Goal: Entertainment & Leisure: Consume media (video, audio)

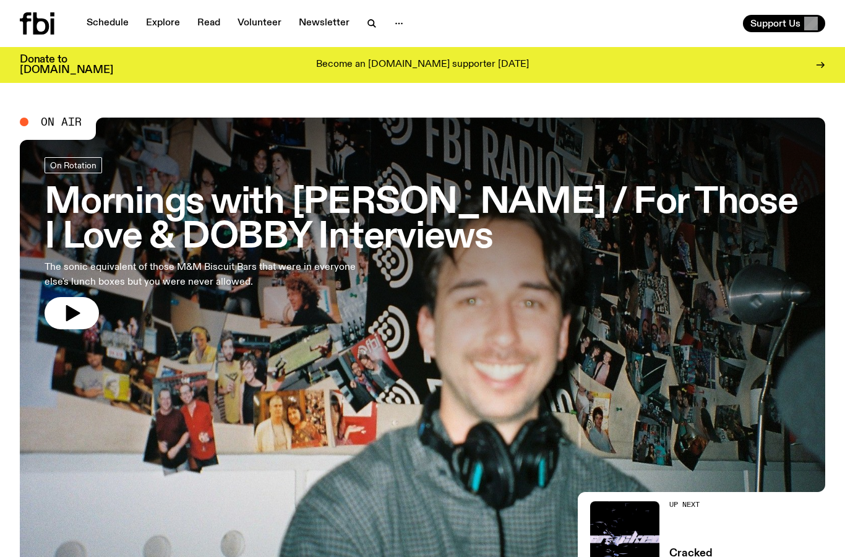
click at [347, 217] on h3 "Mornings with [PERSON_NAME] / For Those I Love & DOBBY Interviews" at bounding box center [423, 220] width 756 height 69
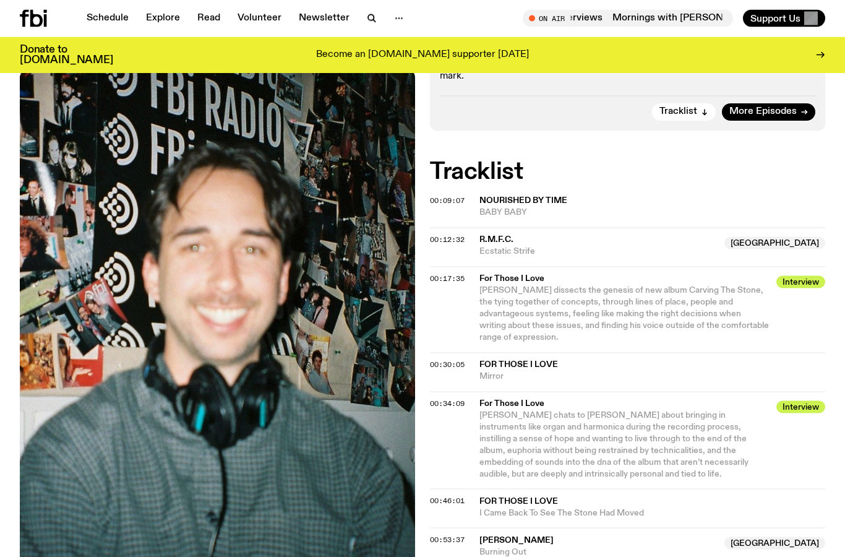
scroll to position [402, 0]
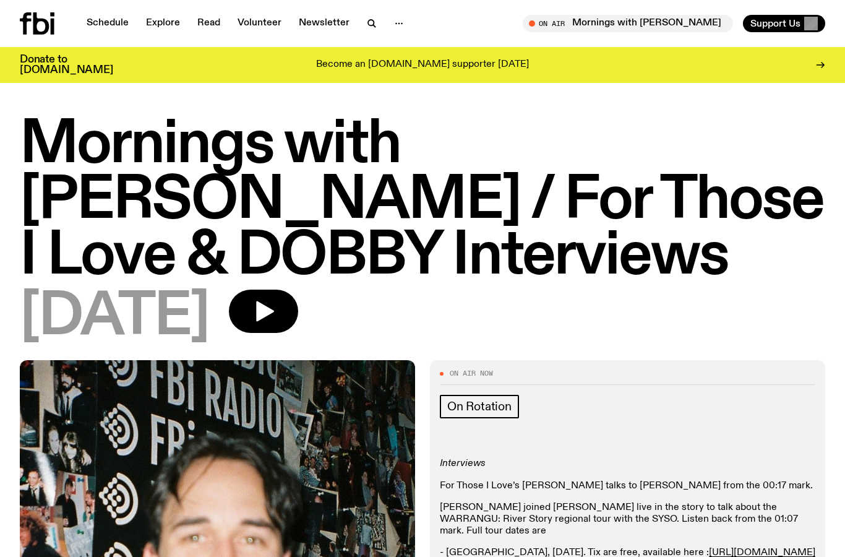
click at [27, 32] on icon at bounding box center [37, 23] width 35 height 22
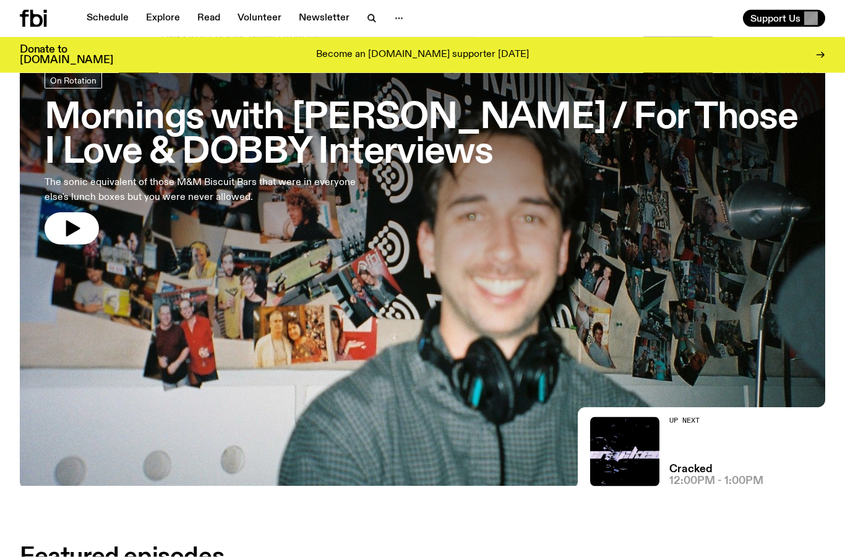
click at [257, 113] on h3 "Mornings with Ben Hansen / For Those I Love & DOBBY Interviews" at bounding box center [423, 136] width 756 height 69
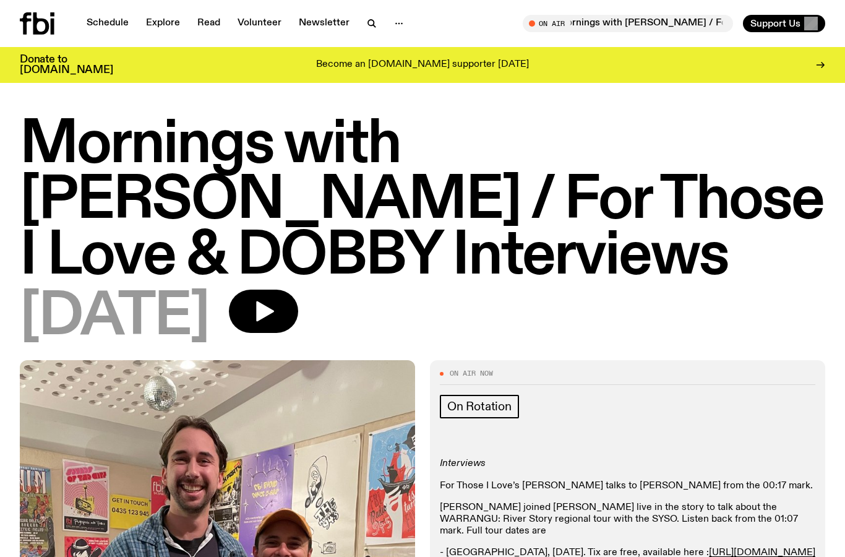
click at [38, 30] on icon at bounding box center [37, 23] width 35 height 22
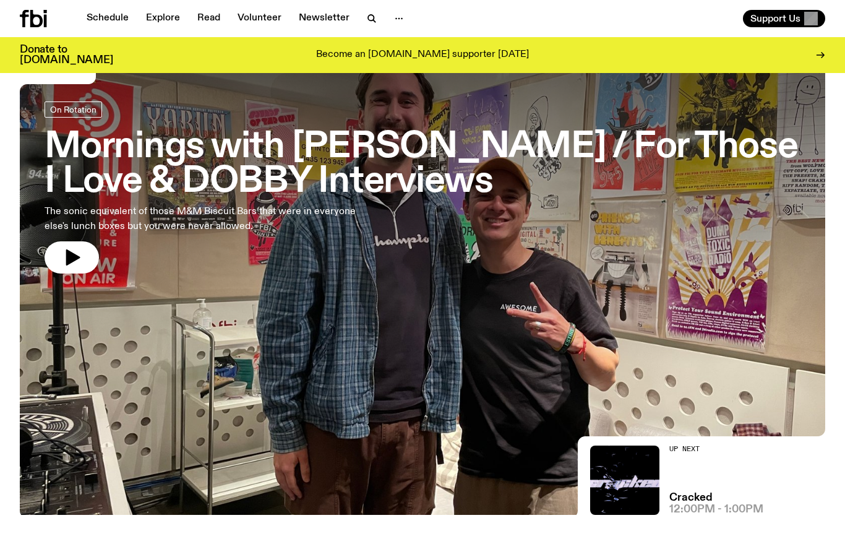
scroll to position [45, 0]
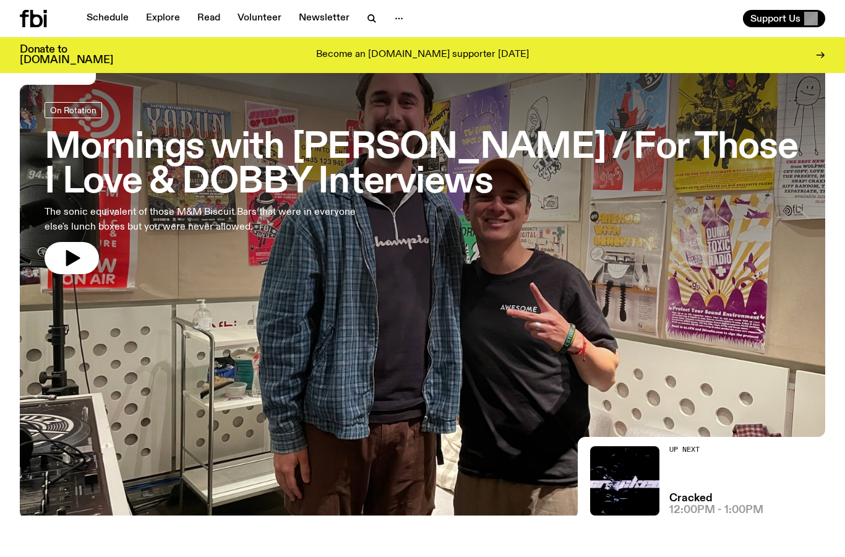
click at [378, 155] on h3 "Mornings with Ben Hansen / For Those I Love & DOBBY Interviews" at bounding box center [423, 165] width 756 height 69
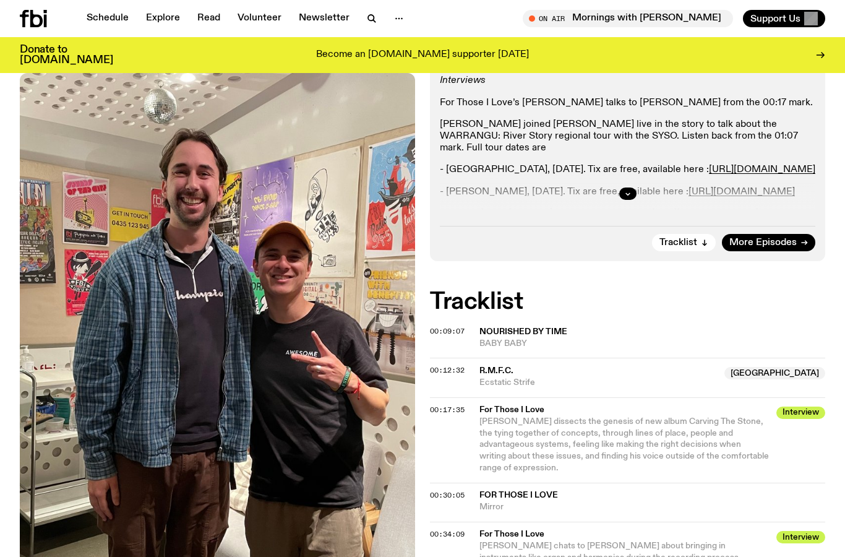
scroll to position [317, 0]
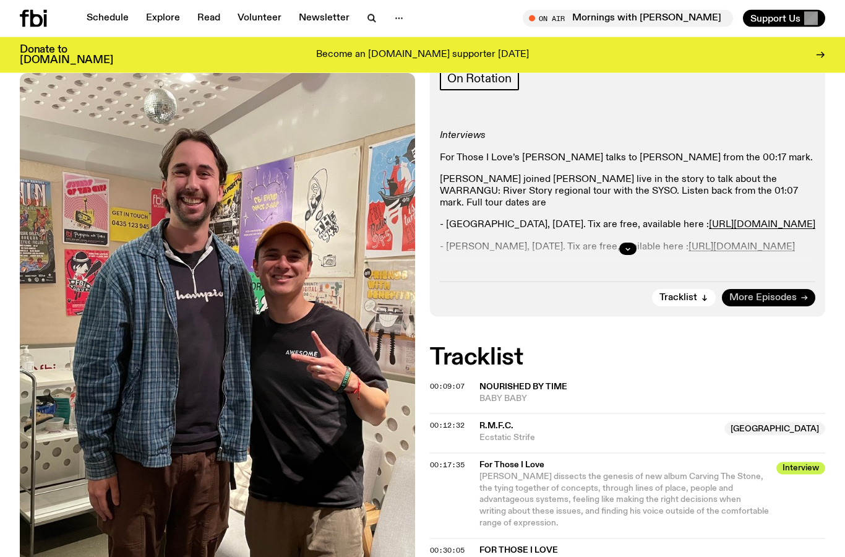
click at [752, 294] on span "More Episodes" at bounding box center [763, 298] width 67 height 9
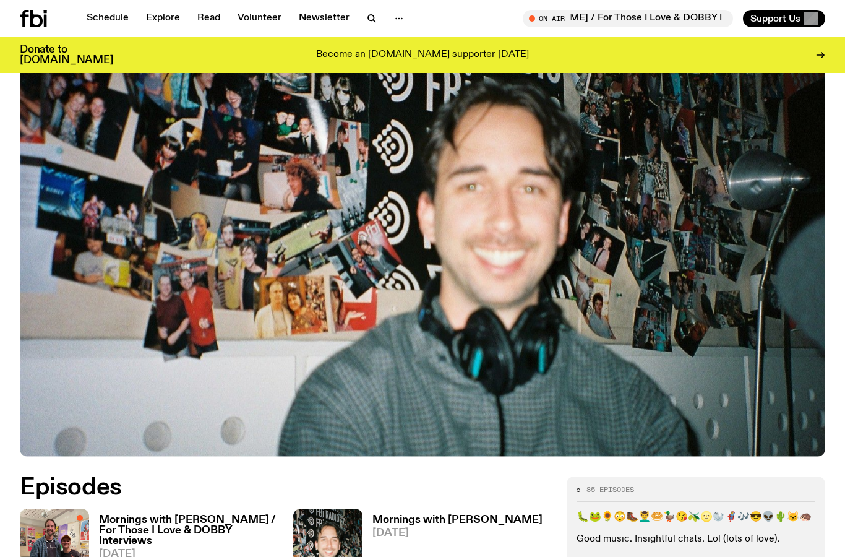
scroll to position [234, 0]
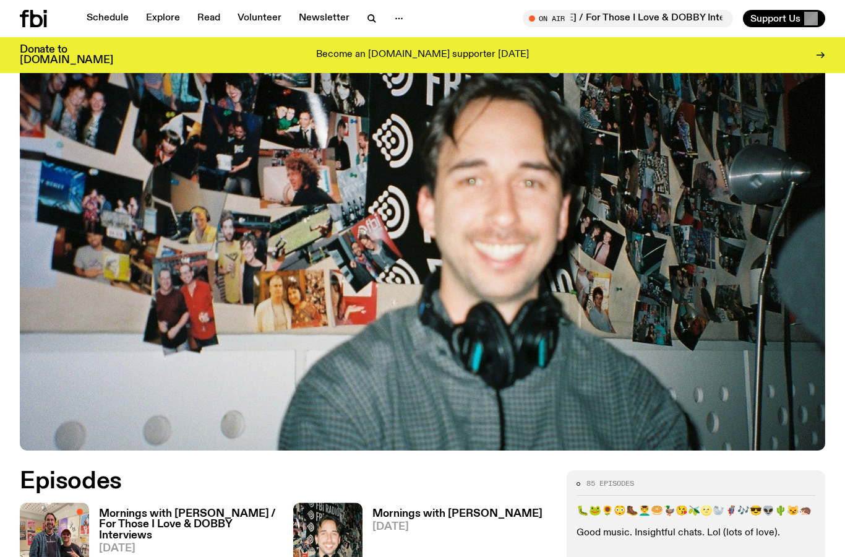
click at [159, 509] on h3 "Mornings with [PERSON_NAME] / For Those I Love & DOBBY Interviews" at bounding box center [188, 525] width 179 height 32
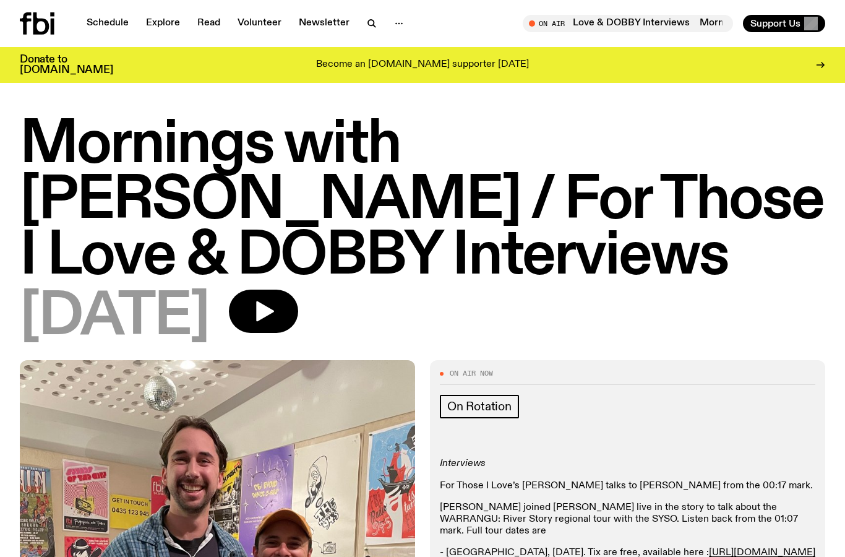
click at [41, 22] on icon at bounding box center [37, 23] width 35 height 22
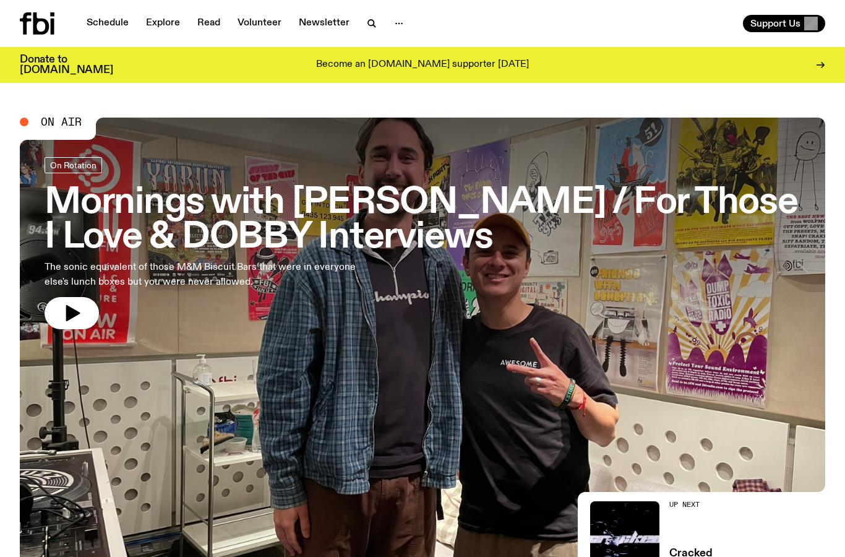
click at [316, 201] on h3 "Mornings with [PERSON_NAME] / For Those I Love & DOBBY Interviews" at bounding box center [423, 220] width 756 height 69
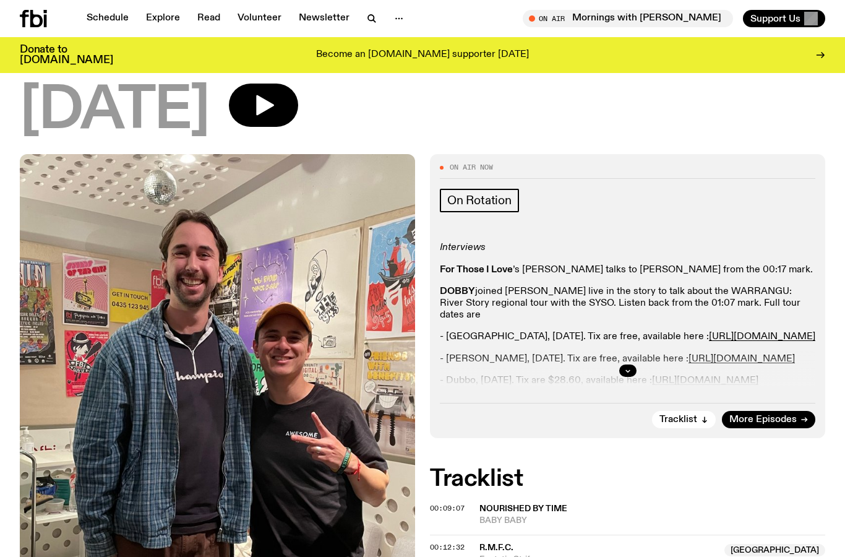
scroll to position [217, 0]
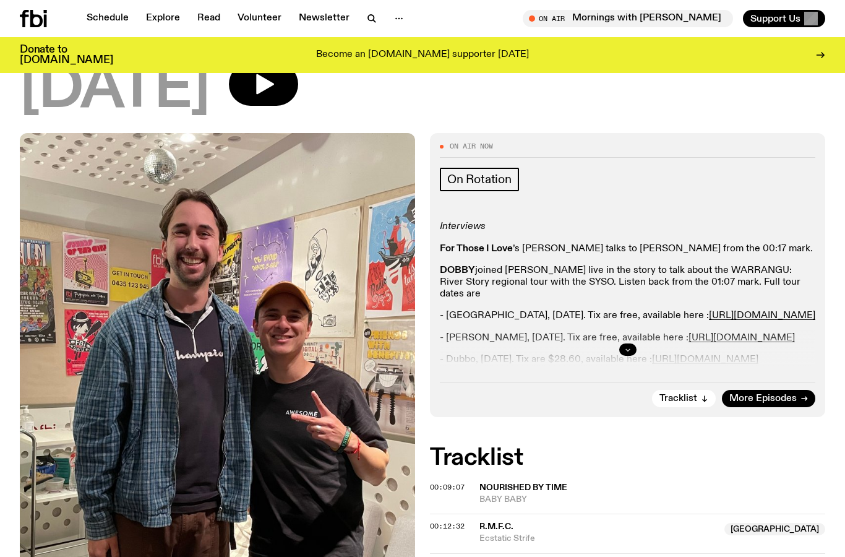
click at [626, 353] on button "button" at bounding box center [628, 349] width 17 height 12
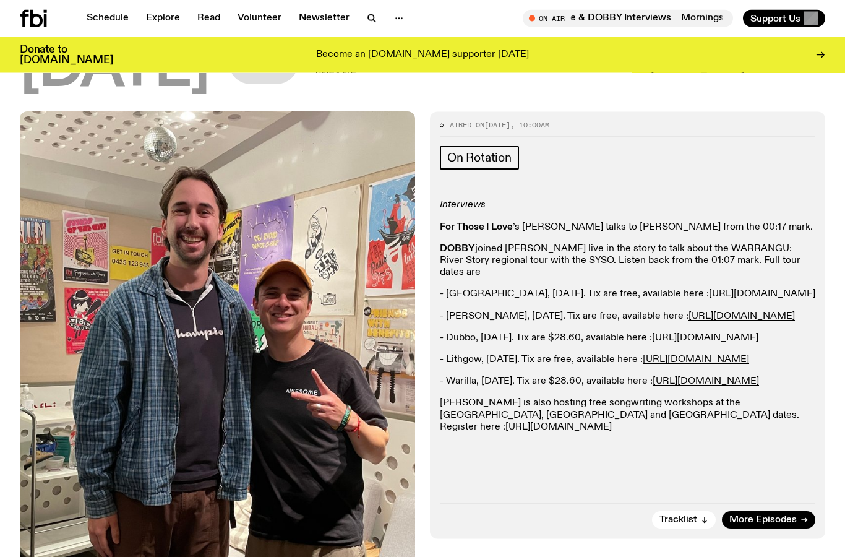
scroll to position [239, 0]
click at [761, 520] on span "More Episodes" at bounding box center [763, 520] width 67 height 9
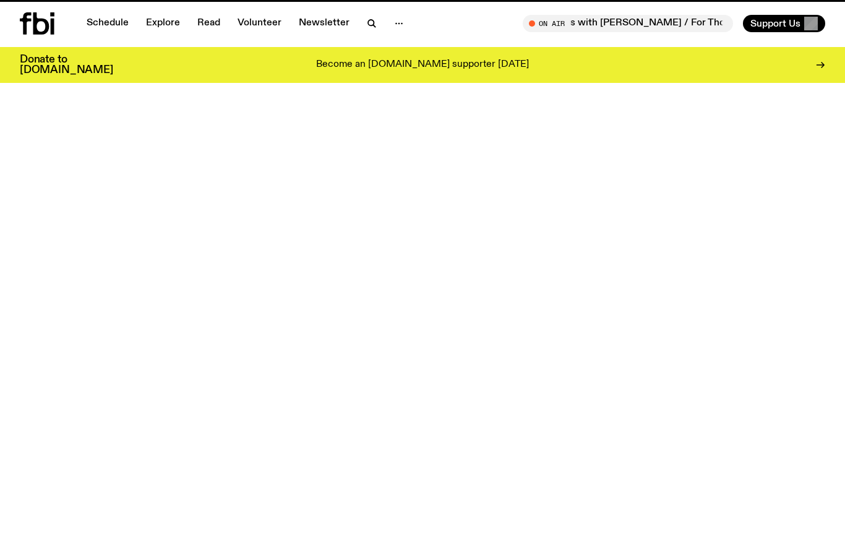
scroll to position [239, 0]
